Goal: Information Seeking & Learning: Find specific page/section

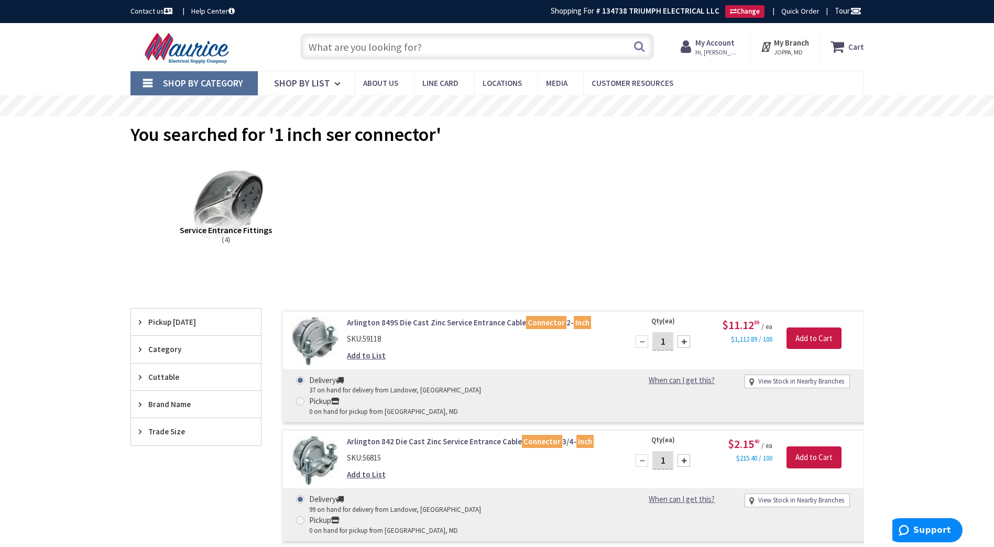
click at [462, 54] on input "text" at bounding box center [477, 47] width 354 height 26
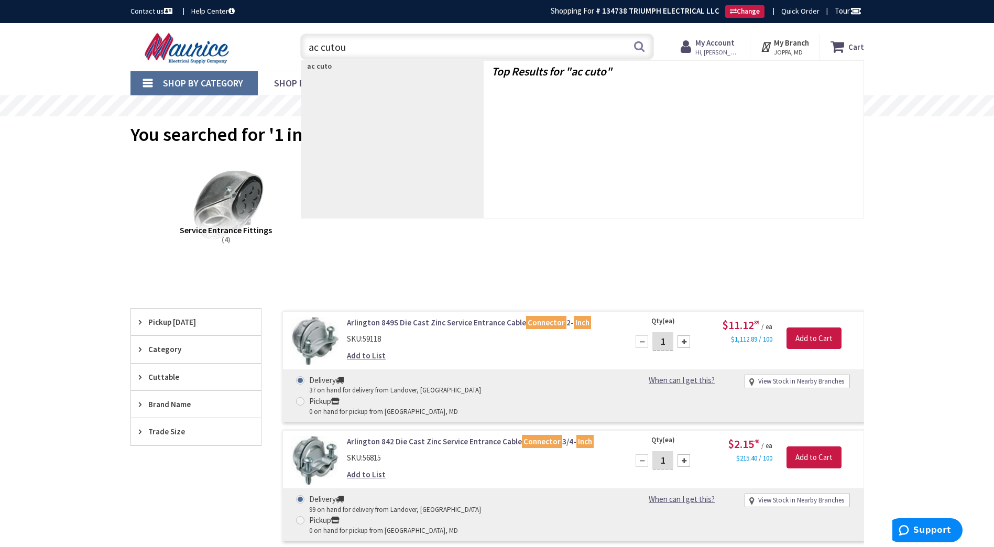
type input "ac cutout"
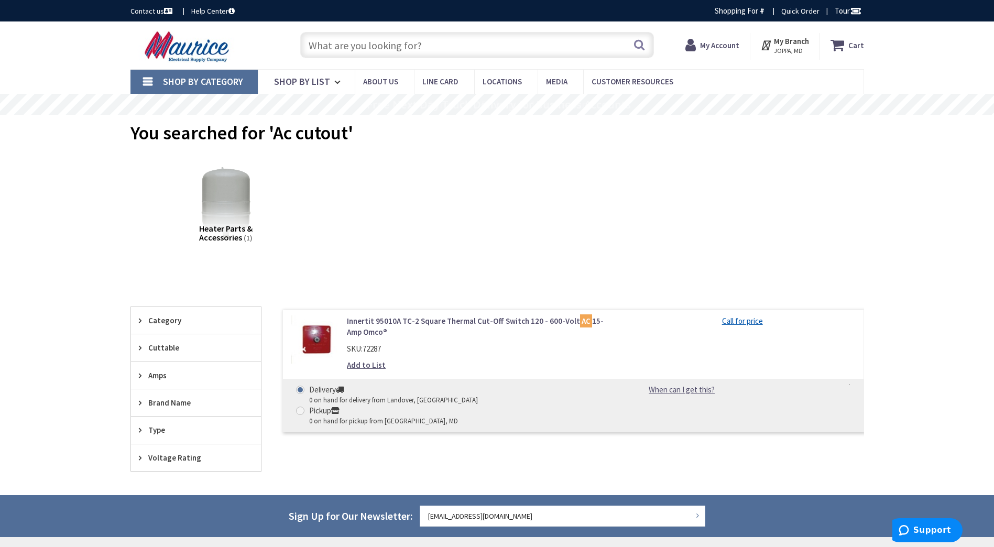
click at [444, 38] on input "text" at bounding box center [477, 45] width 354 height 26
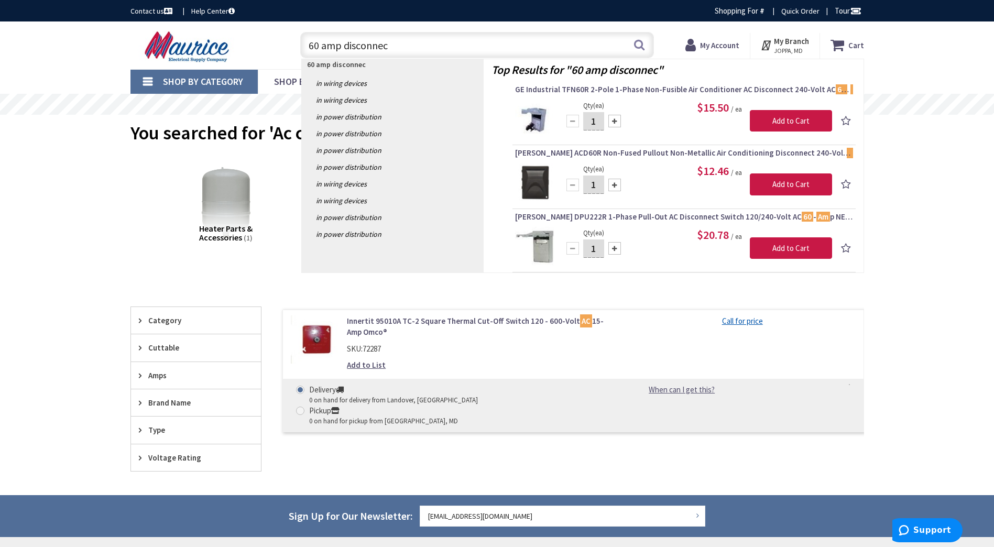
type input "60 amp disconnect"
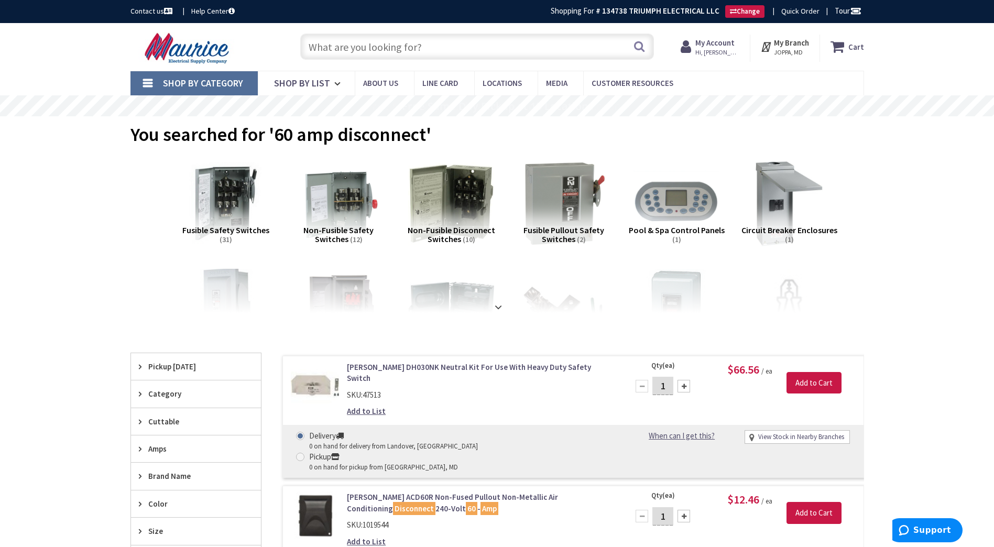
click at [432, 42] on input "text" at bounding box center [477, 47] width 354 height 26
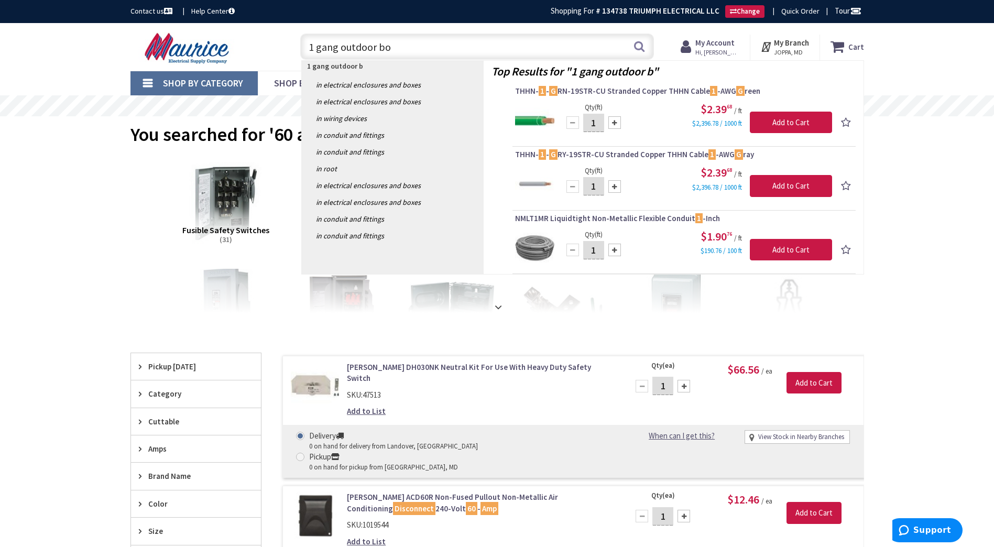
type input "1 gang outdoor box"
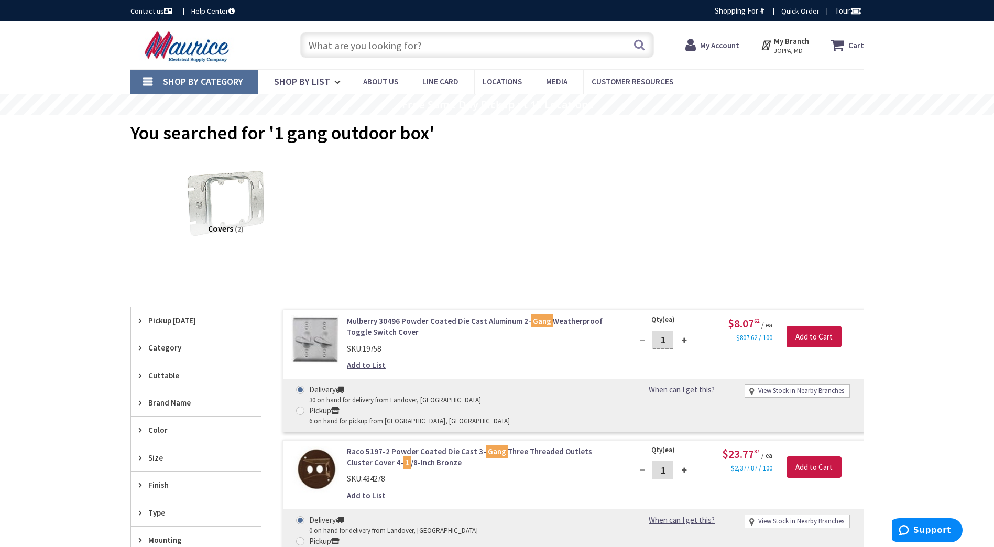
click at [432, 42] on input "text" at bounding box center [477, 45] width 354 height 26
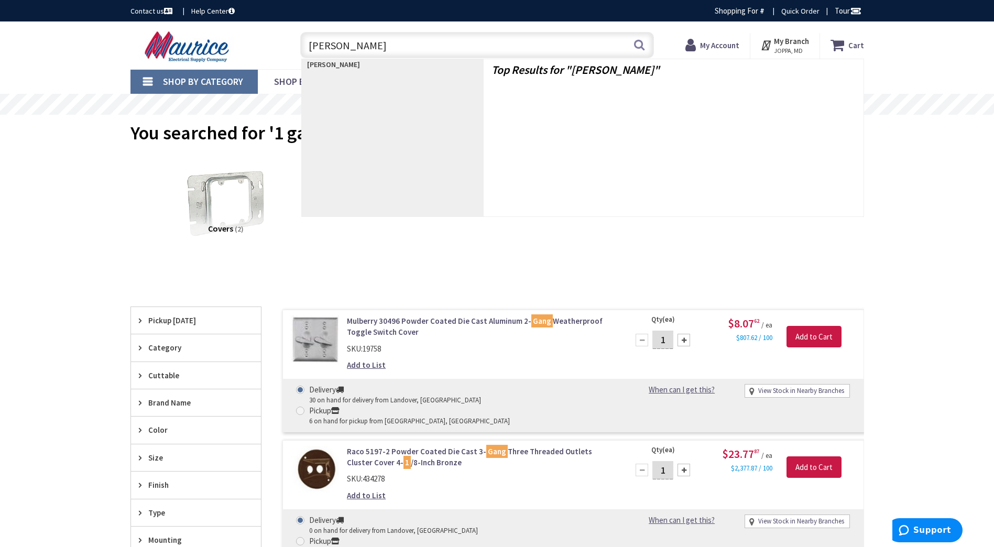
type input "bell box"
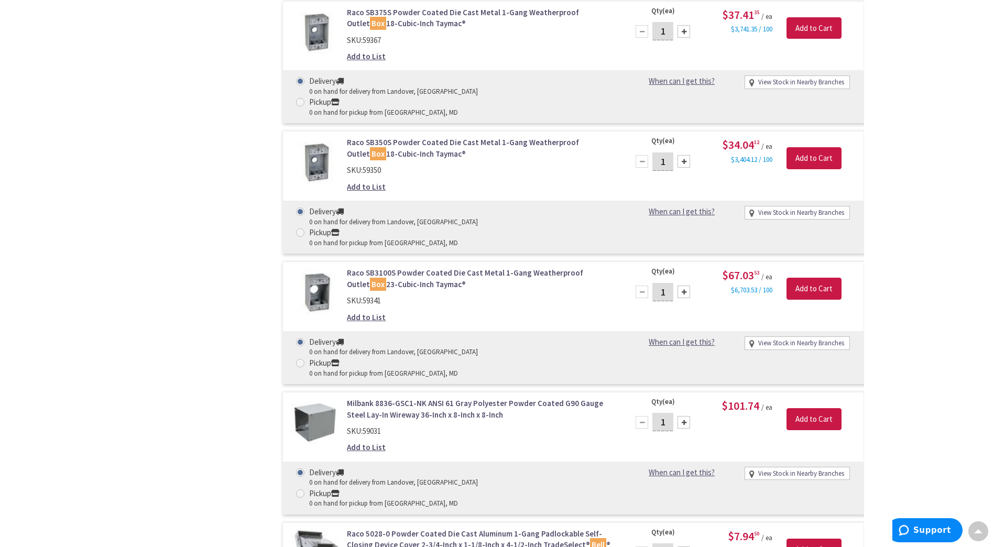
scroll to position [2222, 0]
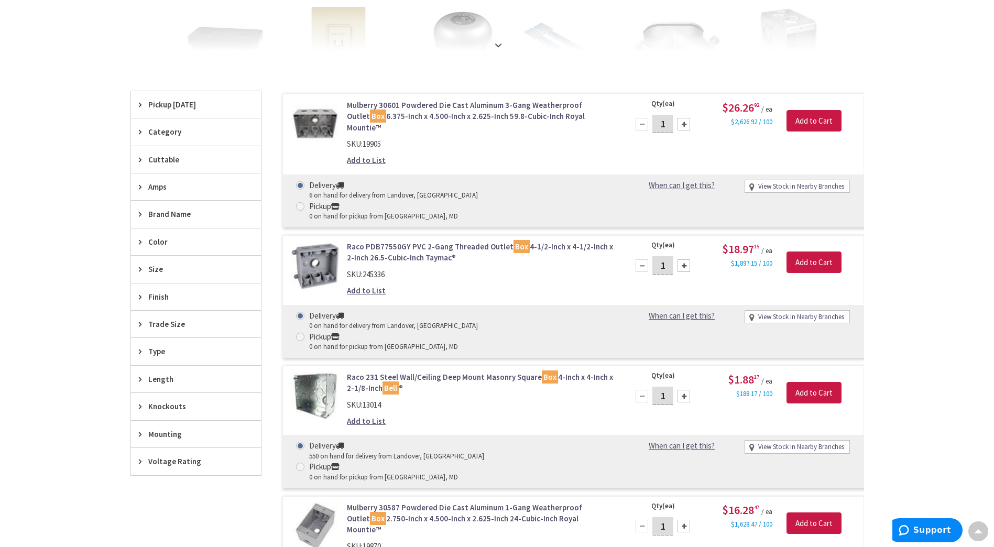
scroll to position [166, 0]
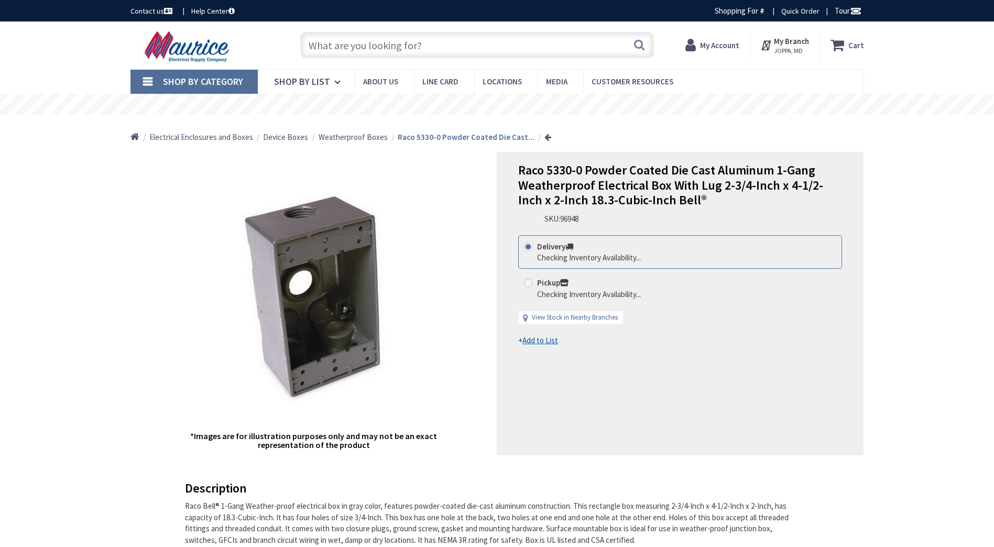
click at [477, 48] on input "text" at bounding box center [477, 45] width 354 height 26
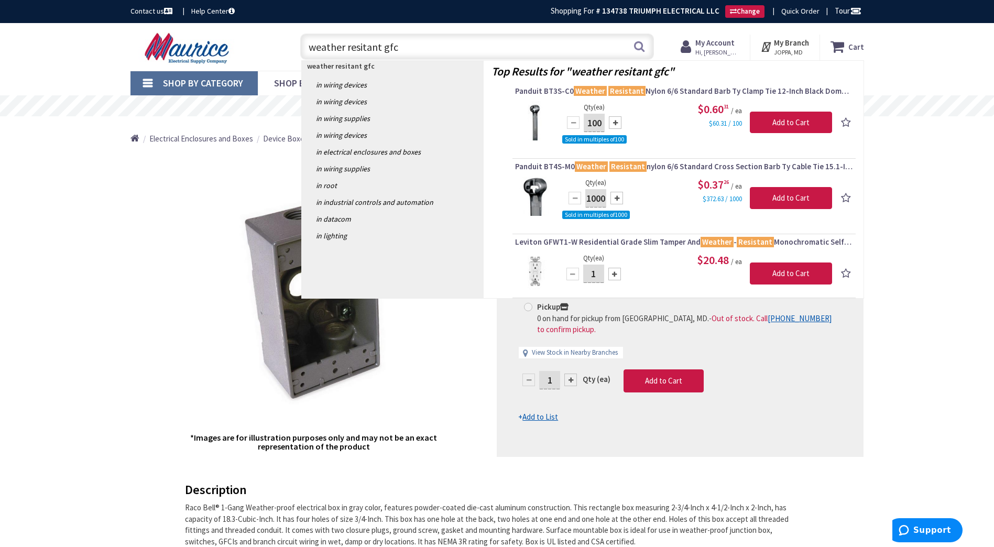
type input "weather resitant gfci"
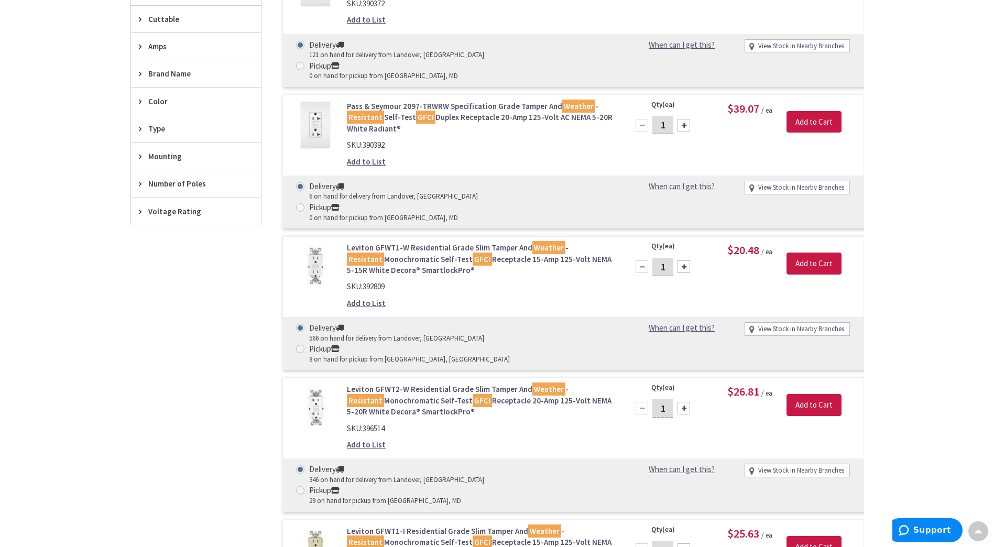
scroll to position [358, 0]
